Goal: Transaction & Acquisition: Purchase product/service

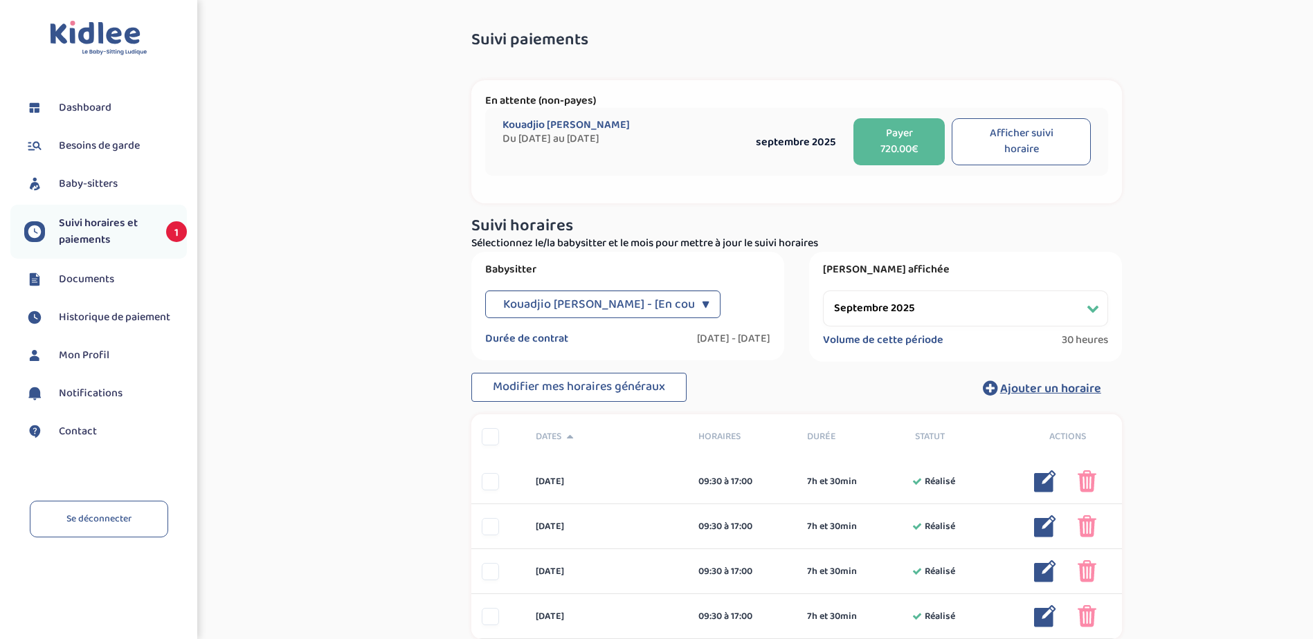
select select "septembre 2025"
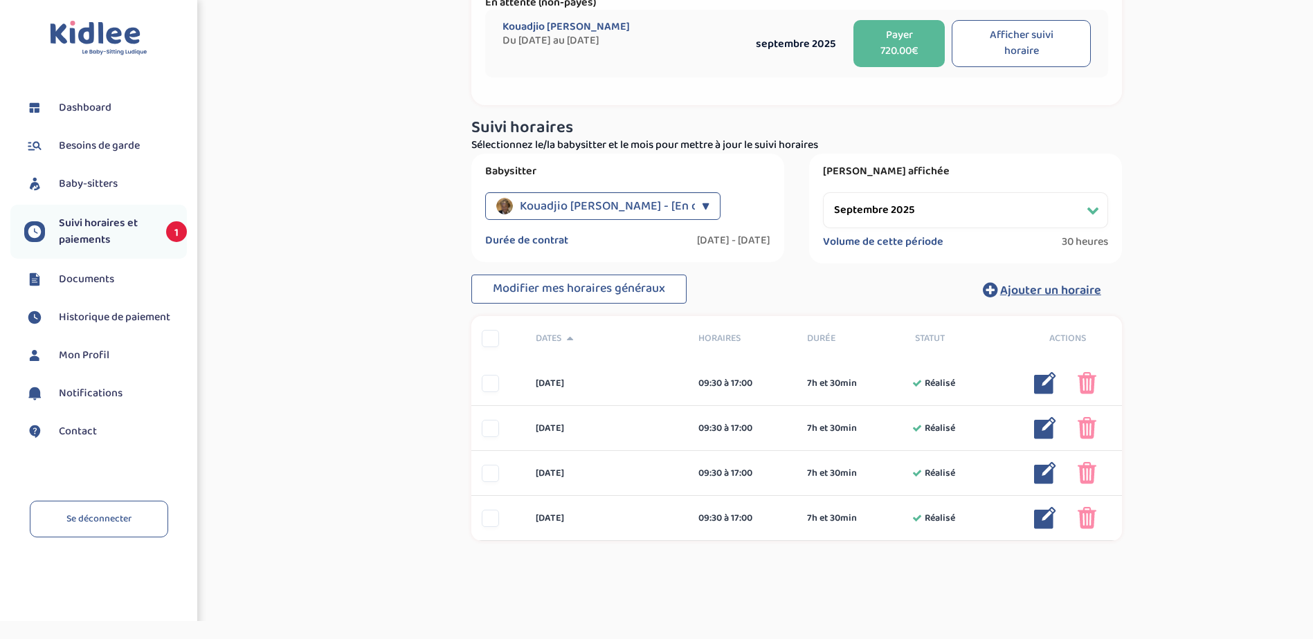
scroll to position [125, 0]
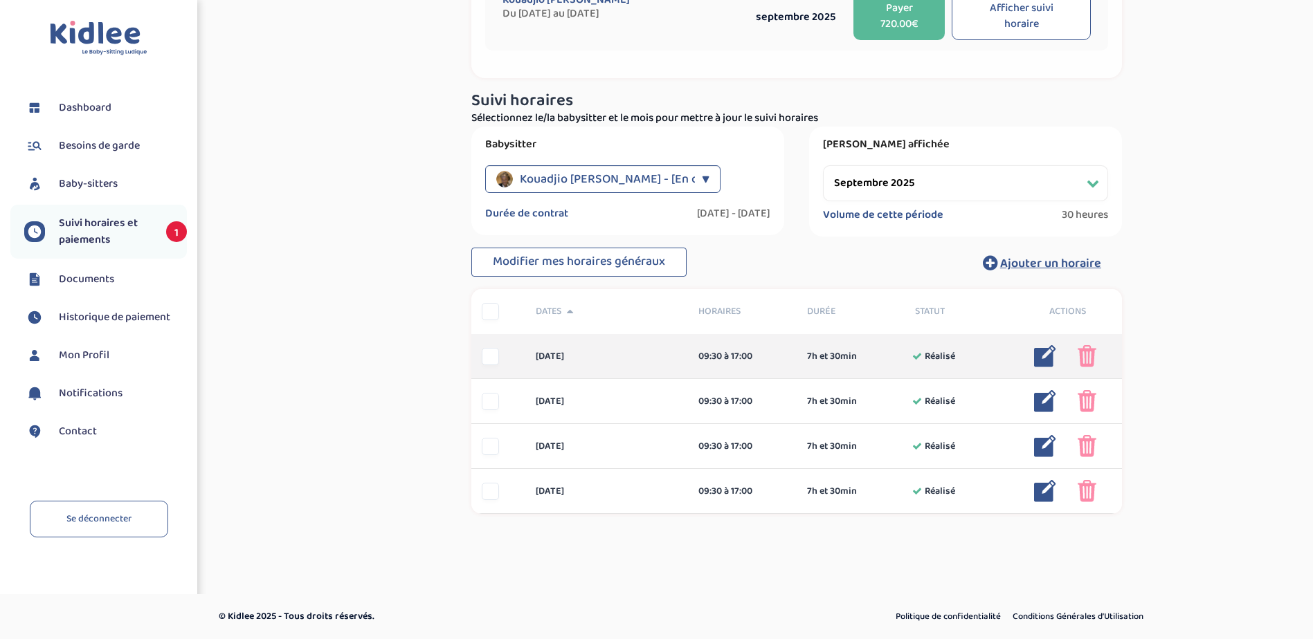
drag, startPoint x: 491, startPoint y: 365, endPoint x: 493, endPoint y: 374, distance: 8.6
click at [492, 367] on div "[DATE] 09:30 à 17:00 7h et 30min Réalisé 7h et 30min Réalisé ... Modifier Suppr…" at bounding box center [796, 356] width 650 height 45
drag, startPoint x: 494, startPoint y: 360, endPoint x: 494, endPoint y: 395, distance: 35.3
click at [494, 363] on div at bounding box center [490, 356] width 17 height 17
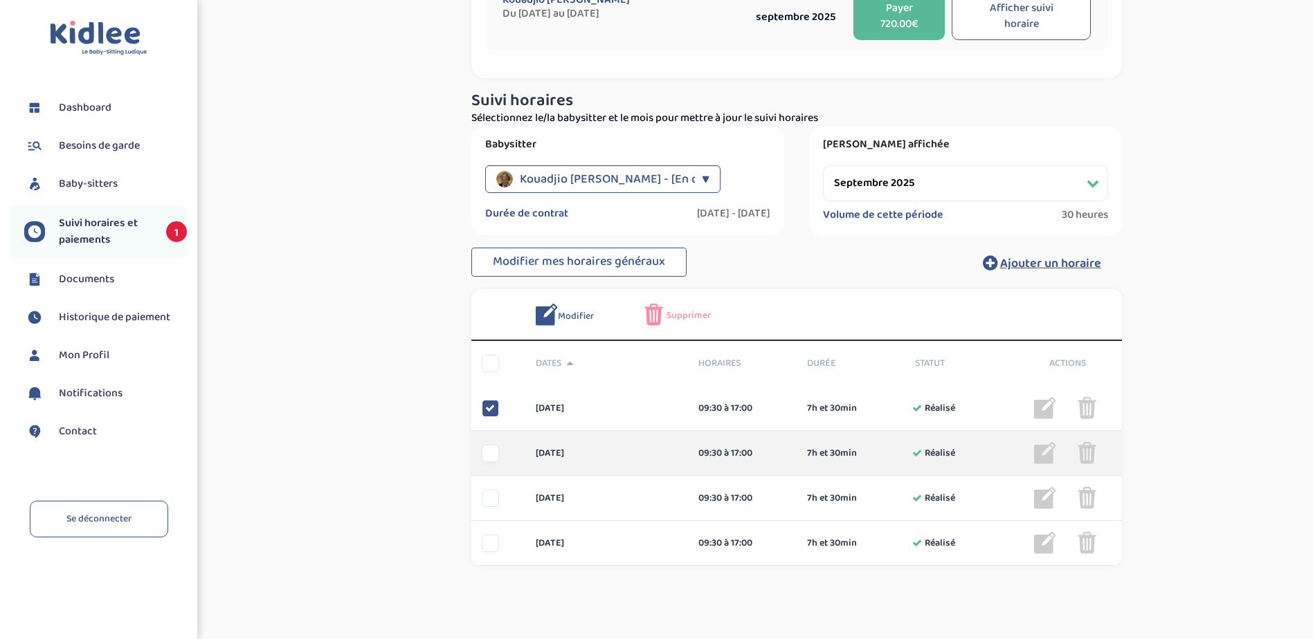
click at [495, 461] on div at bounding box center [490, 453] width 17 height 17
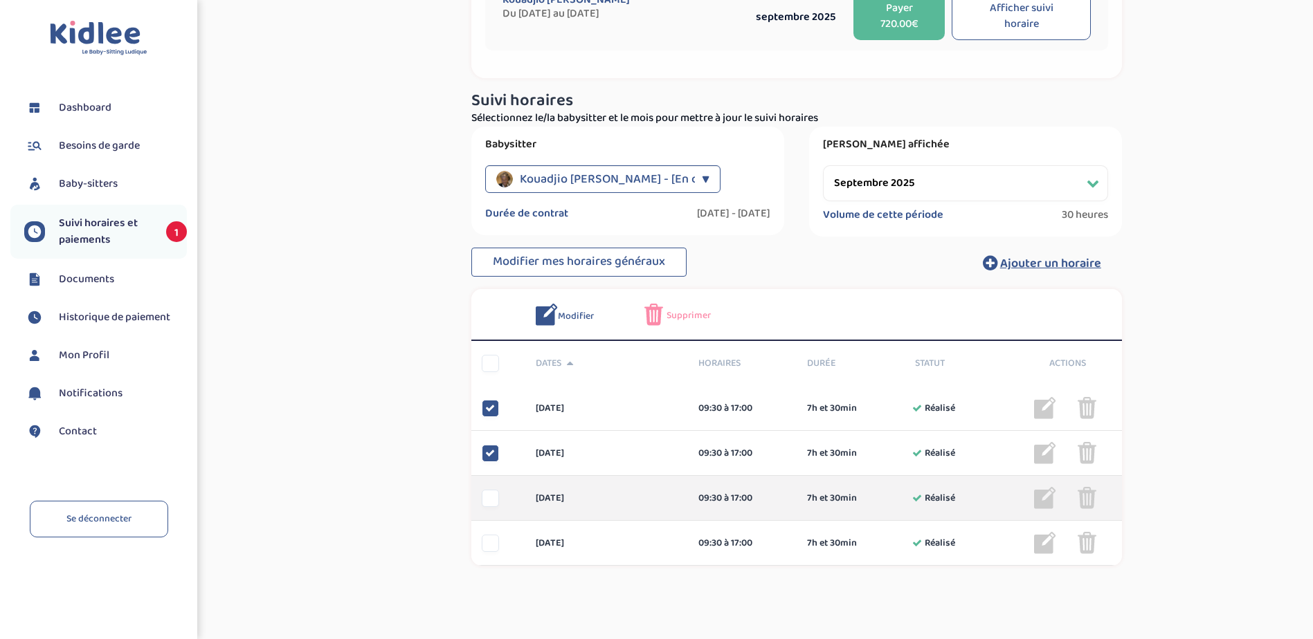
click at [491, 501] on div at bounding box center [490, 498] width 17 height 17
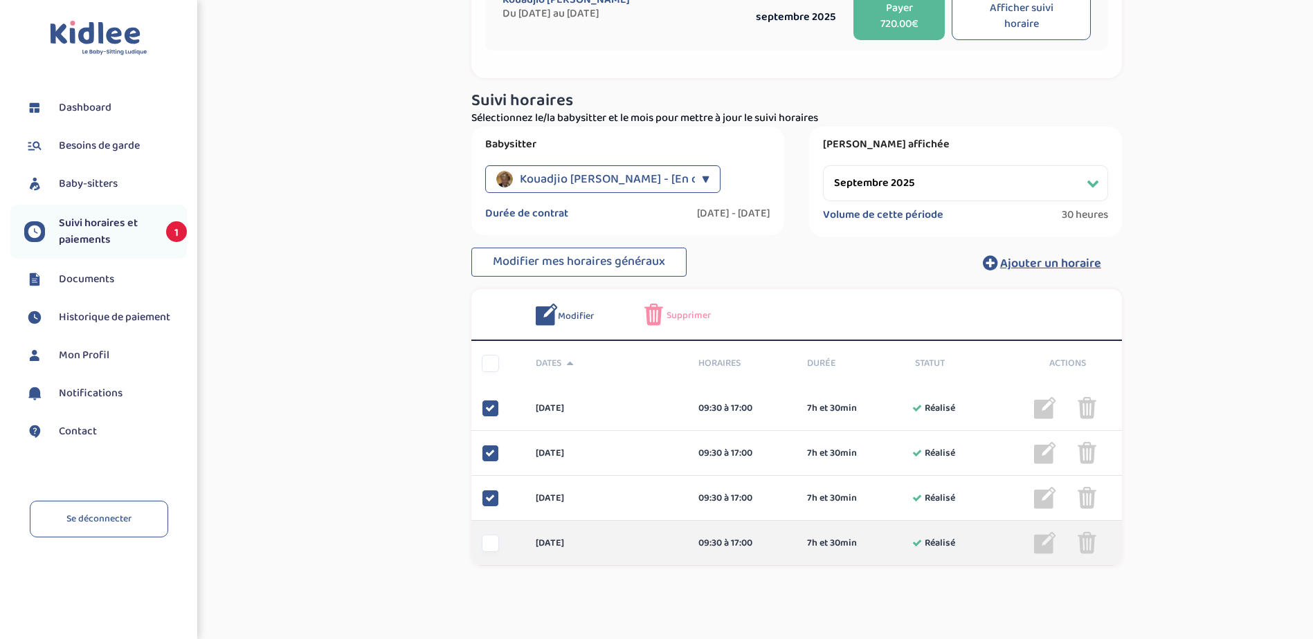
click at [491, 547] on div at bounding box center [490, 543] width 17 height 17
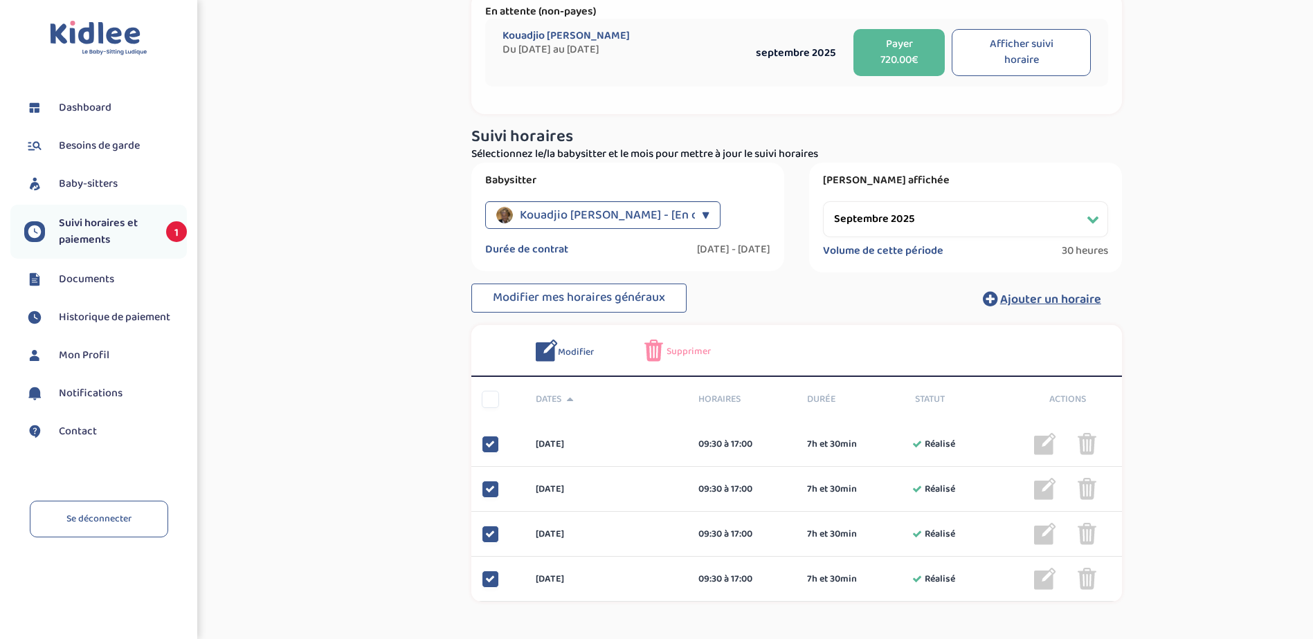
scroll to position [0, 0]
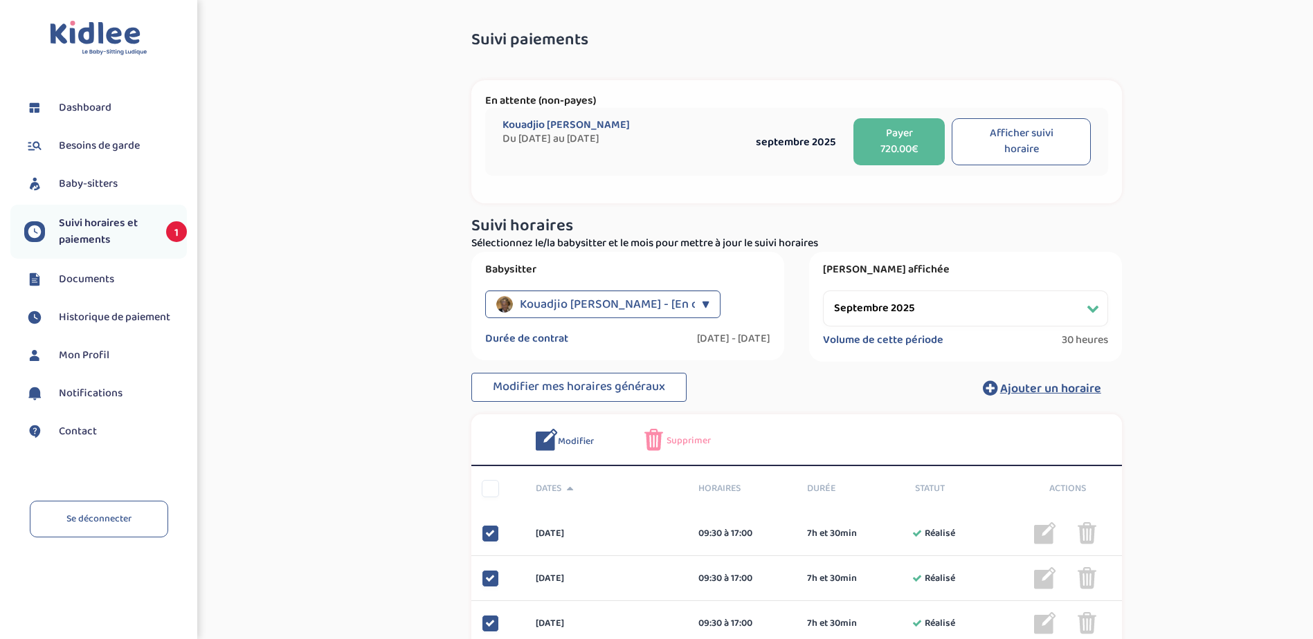
click at [877, 147] on button "Payer 720.00€" at bounding box center [899, 141] width 92 height 47
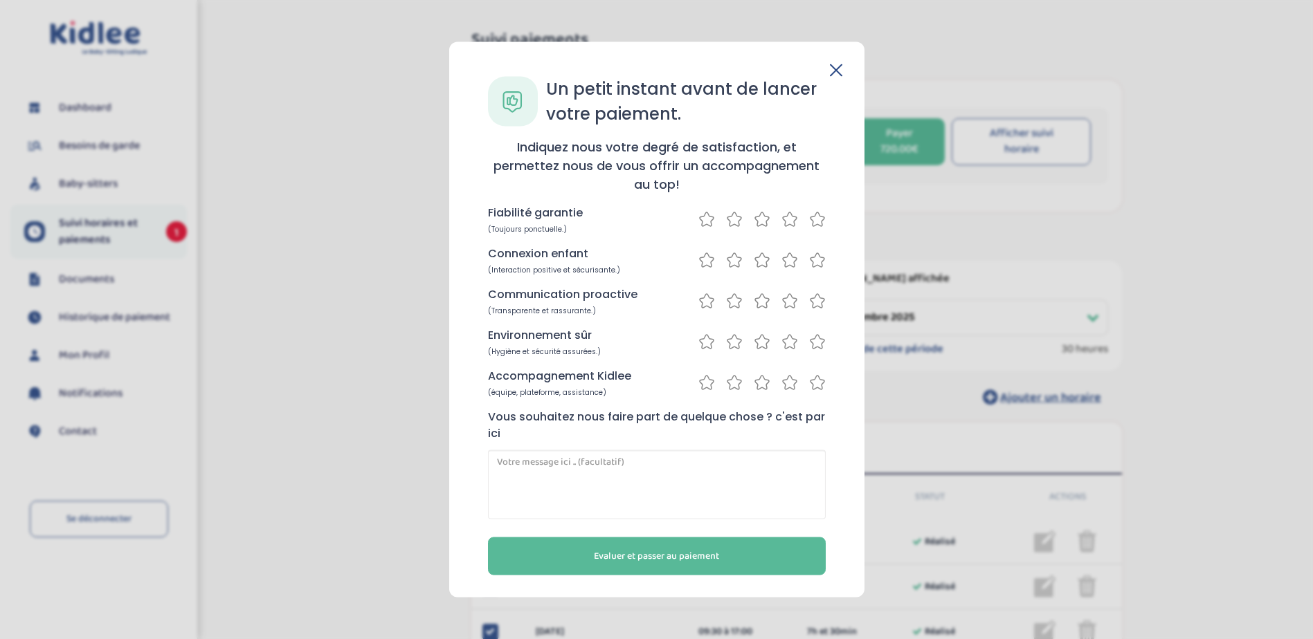
click at [819, 215] on icon at bounding box center [817, 219] width 17 height 17
click at [817, 257] on icon at bounding box center [817, 260] width 17 height 17
click at [815, 304] on icon at bounding box center [817, 301] width 17 height 17
click at [817, 345] on icon at bounding box center [817, 342] width 17 height 17
click at [814, 384] on icon at bounding box center [817, 382] width 17 height 17
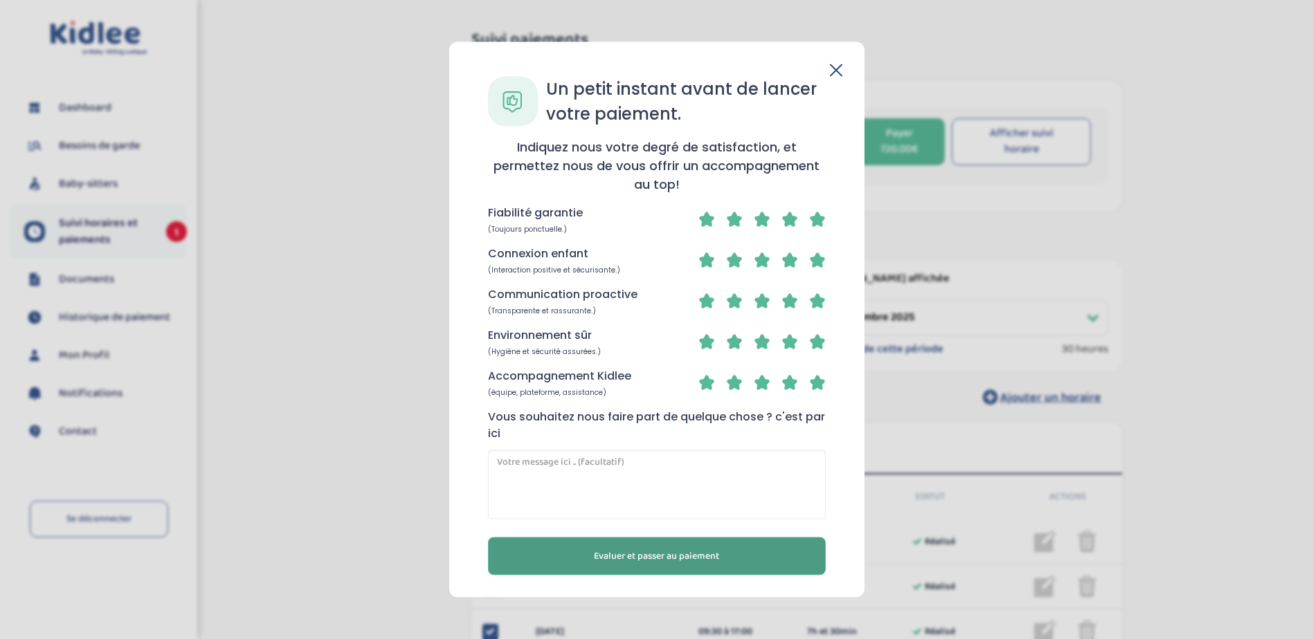
click at [689, 551] on span "Evaluer et passer au paiement" at bounding box center [656, 556] width 125 height 15
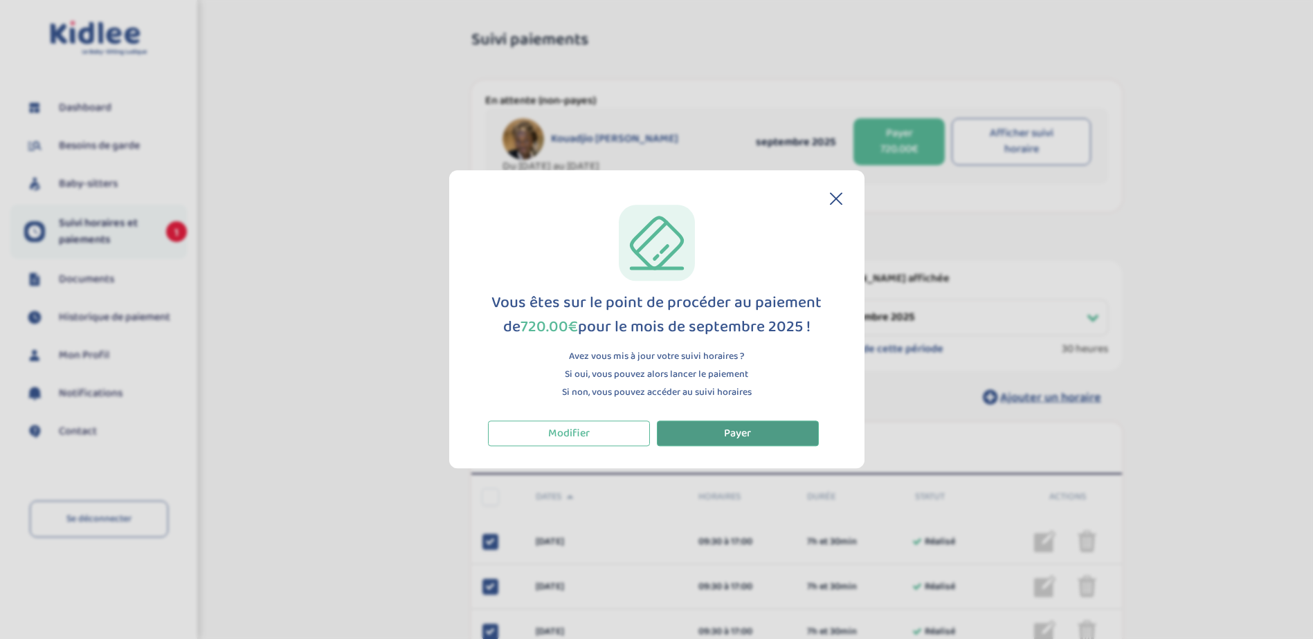
click at [724, 432] on span "Payer" at bounding box center [737, 433] width 27 height 17
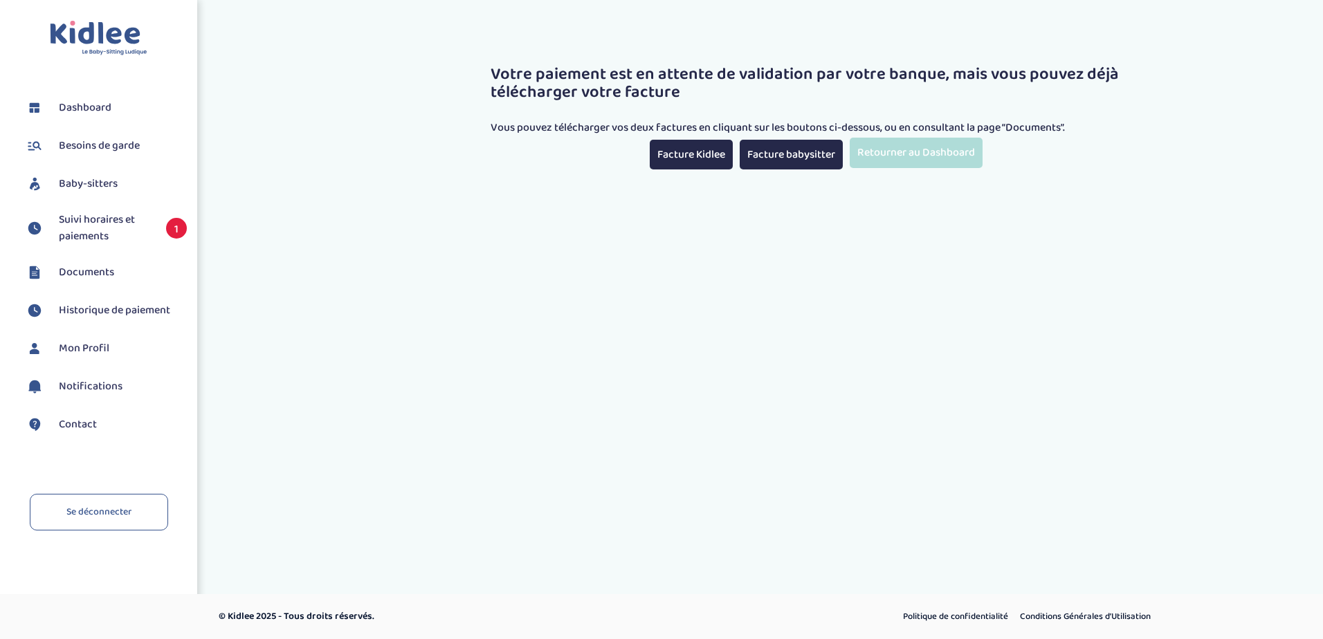
click at [935, 149] on link "Retourner au Dashboard" at bounding box center [916, 153] width 133 height 30
